Goal: Navigation & Orientation: Find specific page/section

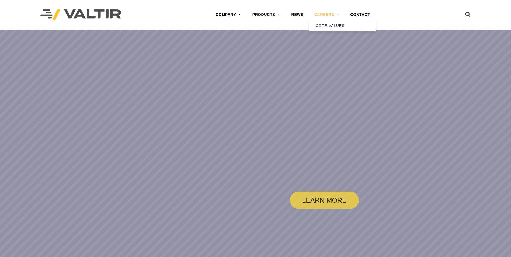
click at [329, 12] on link "CAREERS" at bounding box center [327, 14] width 36 height 11
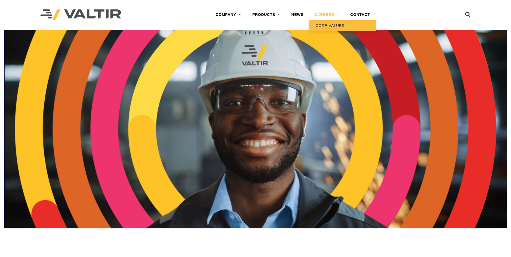
click at [331, 24] on link "CORE VALUES" at bounding box center [342, 25] width 67 height 11
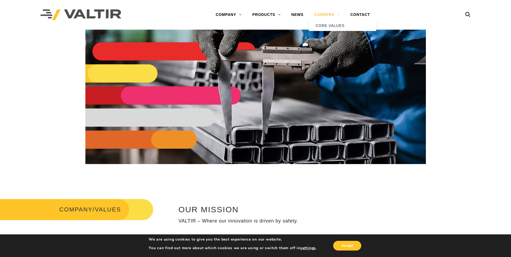
click at [327, 15] on link "CAREERS" at bounding box center [327, 14] width 36 height 11
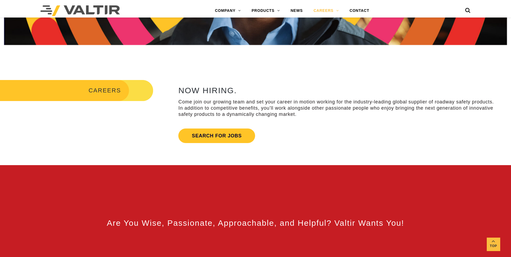
scroll to position [189, 0]
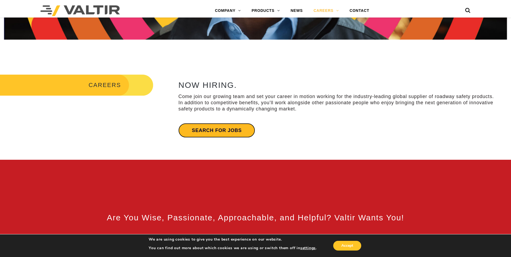
click at [237, 131] on link "Search for jobs" at bounding box center [216, 130] width 77 height 15
